Goal: Task Accomplishment & Management: Use online tool/utility

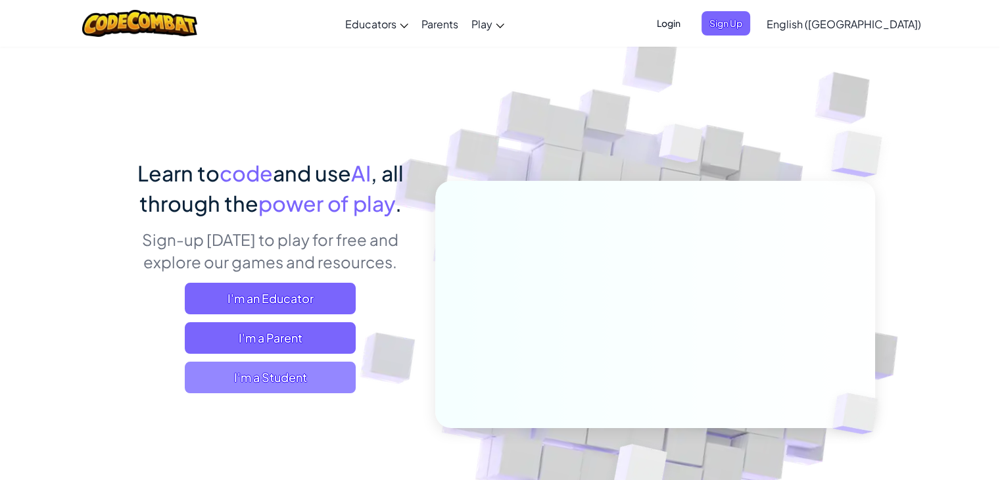
click at [276, 376] on span "I'm a Student" at bounding box center [270, 378] width 171 height 32
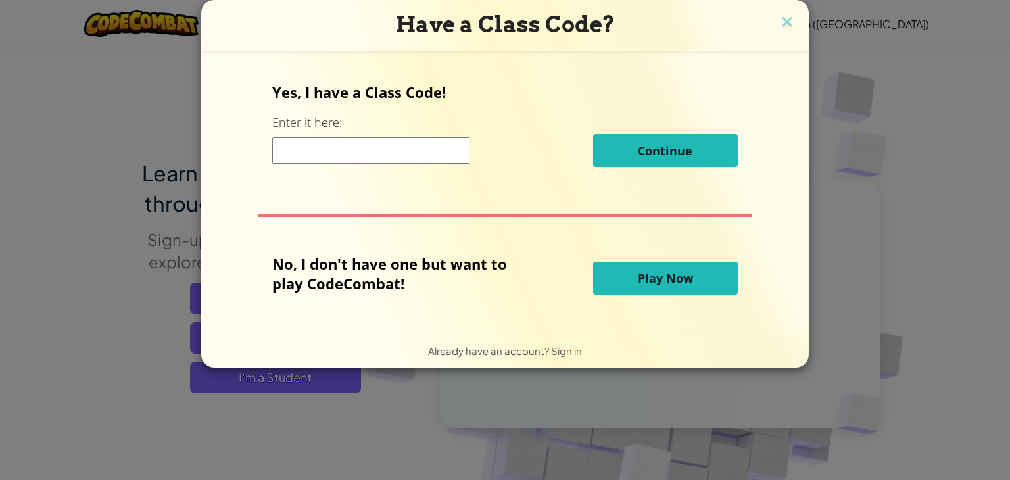
click at [676, 272] on span "Play Now" at bounding box center [665, 278] width 55 height 16
